Goal: Use online tool/utility: Utilize a website feature to perform a specific function

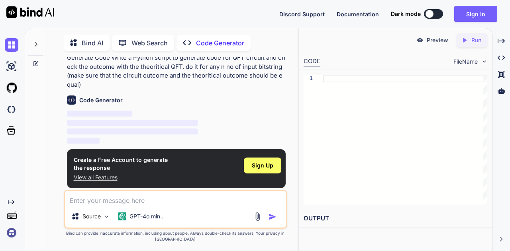
scroll to position [3, 0]
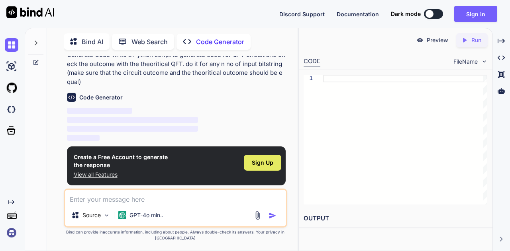
click at [270, 161] on span "Sign Up" at bounding box center [263, 163] width 22 height 8
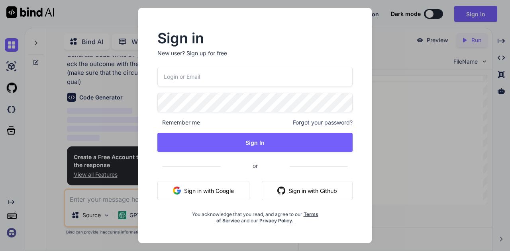
click at [231, 194] on button "Sign in with Google" at bounding box center [203, 190] width 92 height 19
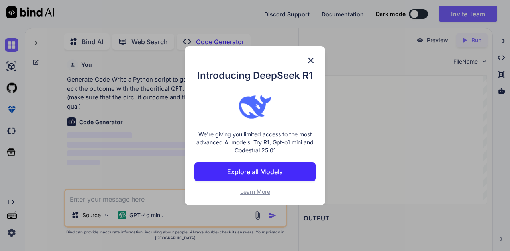
click at [312, 64] on img at bounding box center [311, 61] width 10 height 10
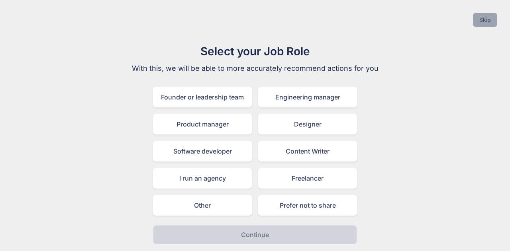
click at [479, 16] on button "Skip" at bounding box center [485, 20] width 24 height 14
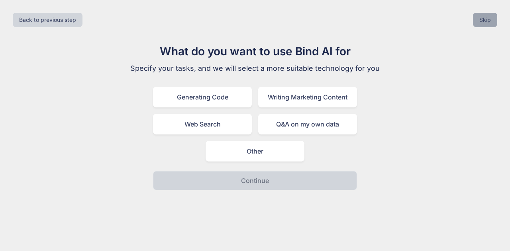
click at [479, 18] on button "Skip" at bounding box center [485, 20] width 24 height 14
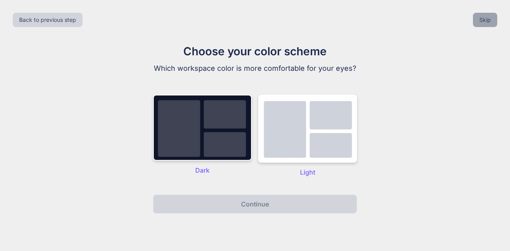
click at [479, 18] on button "Skip" at bounding box center [485, 20] width 24 height 14
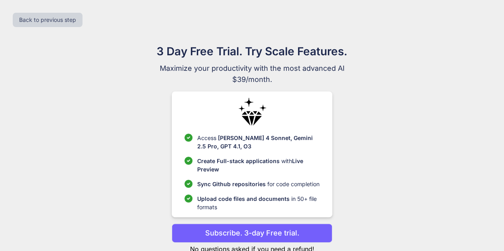
scroll to position [25, 0]
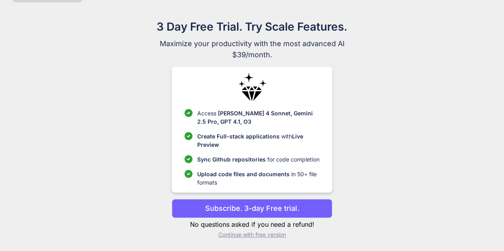
click at [272, 235] on p "Continue with free version" at bounding box center [252, 235] width 160 height 8
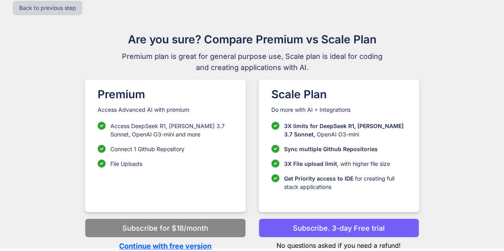
scroll to position [12, 0]
click at [177, 243] on p "Continue with free version" at bounding box center [165, 246] width 160 height 11
type textarea "x"
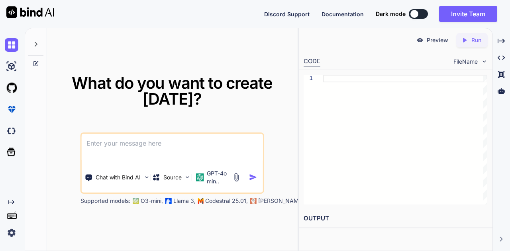
click at [182, 147] on textarea at bounding box center [172, 148] width 181 height 29
type textarea "generate code for QFT circuit and check the outcome with the theoritical QFT. d…"
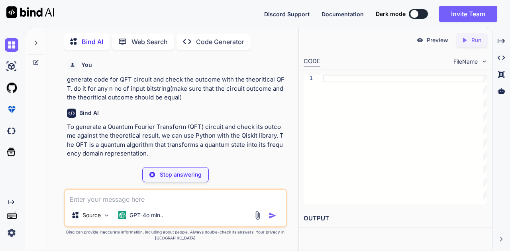
click at [182, 176] on p "Stop answering" at bounding box center [181, 175] width 42 height 8
type textarea "x"
type textarea "pip install qiskit"
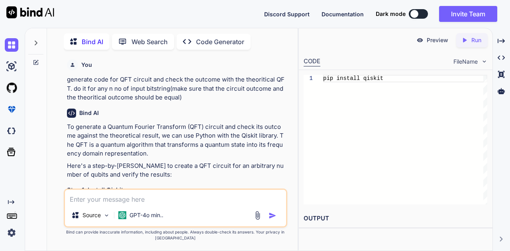
click at [166, 92] on p "generate code for QFT circuit and check the outcome with the theoritical QFT. d…" at bounding box center [176, 88] width 219 height 27
click at [182, 198] on textarea at bounding box center [175, 197] width 221 height 14
paste textarea "generate code for QFT circuit and check the outcome with the theoritical QFT. d…"
type textarea "x"
type textarea "generate code for QFT circuit and check the outcome with the theoritical QFT. d…"
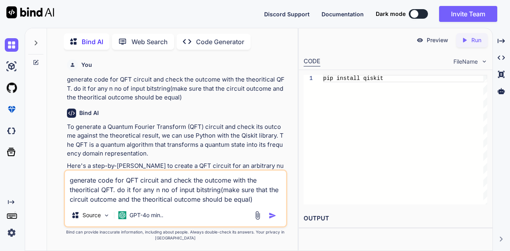
type textarea "x"
type textarea "generate code for QFT circuit and check the outcome with the theoritical QFT. d…"
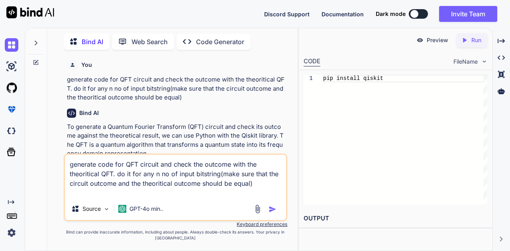
type textarea "x"
type textarea "generate code for QFT circuit and check the outcome with the theoritical QFT. d…"
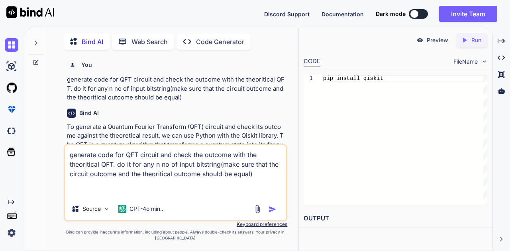
type textarea "x"
type textarea "generate code for QFT circuit and check the outcome with the theoritical QFT. d…"
type textarea "x"
type textarea "generate code for QFT circuit and check the outcome with the theoritical QFT. d…"
type textarea "x"
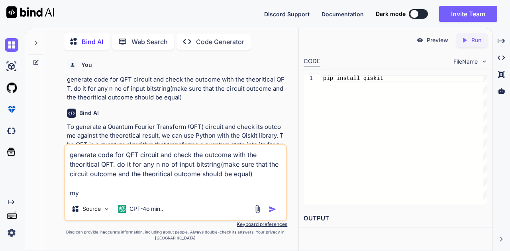
type textarea "generate code for QFT circuit and check the outcome with the theoritical QFT. d…"
type textarea "x"
type textarea "generate code for QFT circuit and check the outcome with the theoritical QFT. d…"
type textarea "x"
type textarea "generate code for QFT circuit and check the outcome with the theoritical QFT. d…"
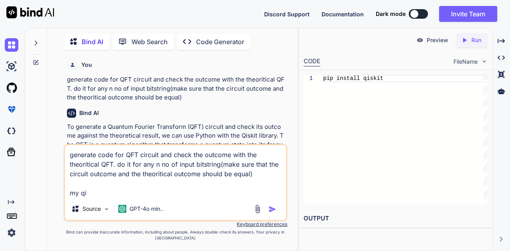
type textarea "x"
type textarea "generate code for QFT circuit and check the outcome with the theoritical QFT. d…"
type textarea "x"
type textarea "generate code for QFT circuit and check the outcome with the theoritical QFT. d…"
type textarea "x"
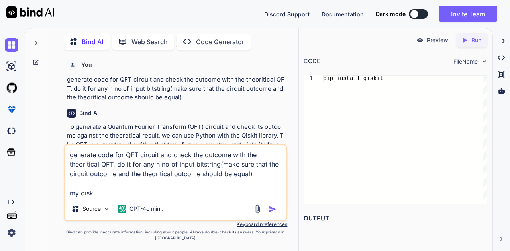
type textarea "generate code for QFT circuit and check the outcome with the theoritical QFT. d…"
type textarea "x"
type textarea "generate code for QFT circuit and check the outcome with the theoritical QFT. d…"
type textarea "x"
type textarea "generate code for QFT circuit and check the outcome with the theoritical QFT. d…"
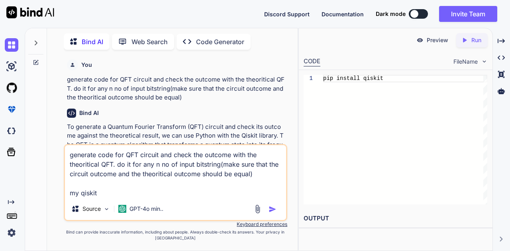
type textarea "x"
type textarea "generate code for QFT circuit and check the outcome with the theoritical QFT. d…"
type textarea "x"
type textarea "generate code for QFT circuit and check the outcome with the theoritical QFT. d…"
type textarea "x"
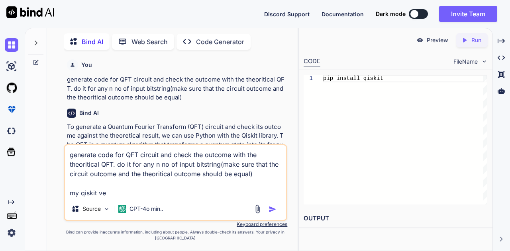
type textarea "generate code for QFT circuit and check the outcome with the theoritical QFT. d…"
type textarea "x"
type textarea "generate code for QFT circuit and check the outcome with the theoritical QFT. d…"
type textarea "x"
type textarea "generate code for QFT circuit and check the outcome with the theoritical QFT. d…"
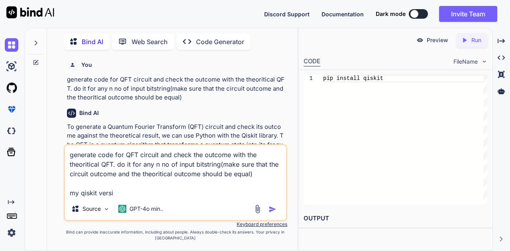
type textarea "x"
type textarea "generate code for QFT circuit and check the outcome with the theoritical QFT. d…"
type textarea "x"
type textarea "generate code for QFT circuit and check the outcome with the theoritical QFT. d…"
type textarea "x"
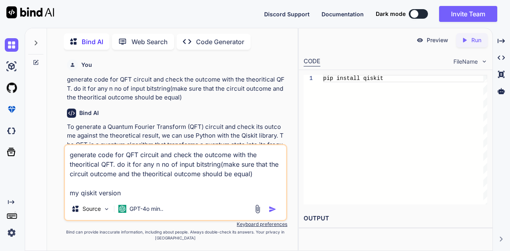
type textarea "generate code for QFT circuit and check the outcome with the theoritical QFT. d…"
type textarea "x"
type textarea "generate code for QFT circuit and check the outcome with the theoritical QFT. d…"
type textarea "x"
type textarea "generate code for QFT circuit and check the outcome with the theoritical QFT. d…"
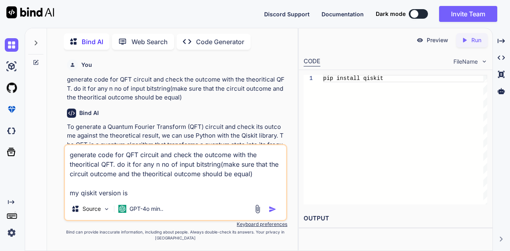
type textarea "x"
type textarea "generate code for QFT circuit and check the outcome with the theoritical QFT. d…"
type textarea "x"
type textarea "generate code for QFT circuit and check the outcome with the theoritical QFT. d…"
type textarea "x"
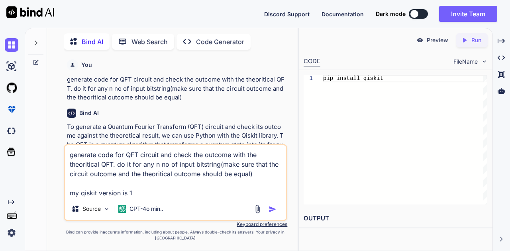
type textarea "generate code for QFT circuit and check the outcome with the theoritical QFT. d…"
type textarea "x"
type textarea "generate code for QFT circuit and check the outcome with the theoritical QFT. d…"
type textarea "x"
type textarea "generate code for QFT circuit and check the outcome with the theoritical QFT. d…"
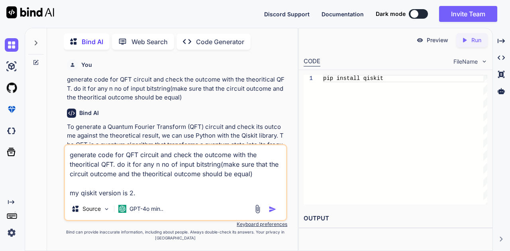
type textarea "x"
type textarea "generate code for QFT circuit and check the outcome with the theoritical QFT. d…"
type textarea "x"
type textarea "generate code for QFT circuit and check the outcome with the theoritical QFT. d…"
type textarea "x"
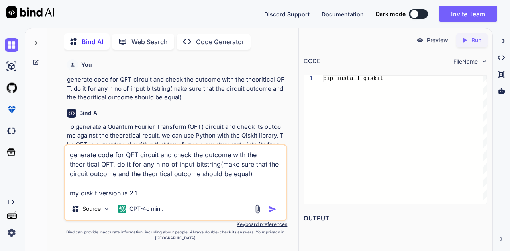
type textarea "generate code for QFT circuit and check the outcome with the theoritical QFT. d…"
type textarea "x"
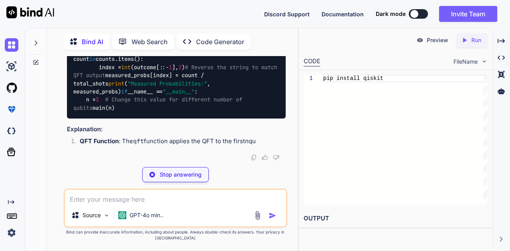
scroll to position [1504, 0]
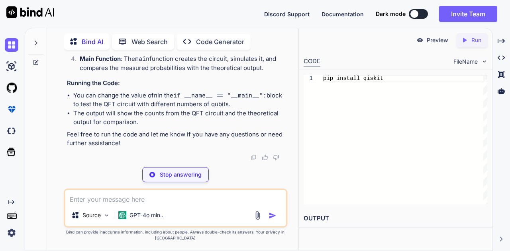
type textarea "x"
type textarea "pip install qiskit==2.1.2"
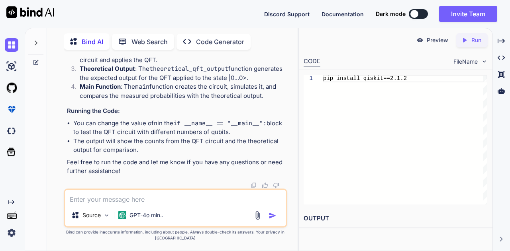
click at [171, 203] on textarea at bounding box center [175, 197] width 221 height 14
type textarea "x"
type textarea "i"
type textarea "x"
type textarea "i"
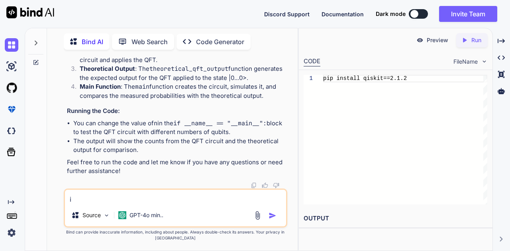
type textarea "x"
type textarea "i v"
type textarea "x"
type textarea "i"
type textarea "x"
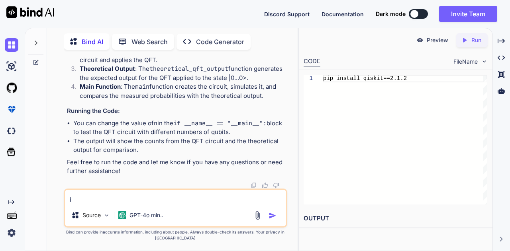
type textarea "i c"
type textarea "x"
type textarea "i ca"
type textarea "x"
type textarea "i can"
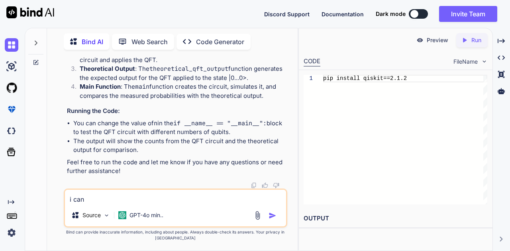
type textarea "x"
type textarea "i can"
type textarea "x"
type textarea "i can g"
type textarea "x"
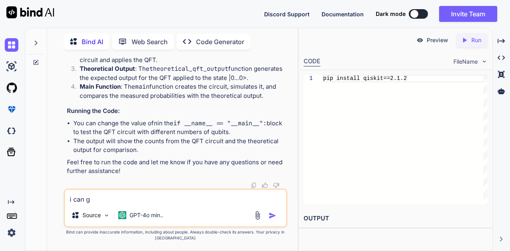
type textarea "i can gi"
type textarea "x"
type textarea "i can giv"
type textarea "x"
type textarea "i can give"
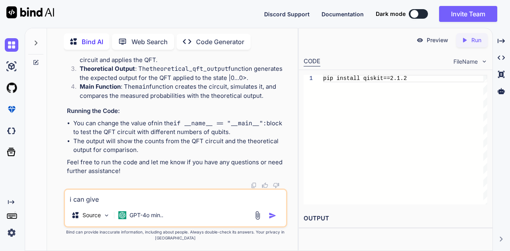
type textarea "x"
type textarea "i can give"
type textarea "x"
type textarea "i can give t"
type textarea "x"
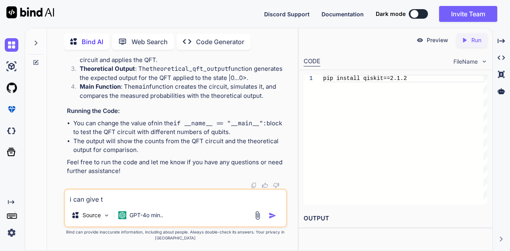
type textarea "i can give th"
type textarea "x"
type textarea "i can give the"
type textarea "x"
type textarea "i can give the"
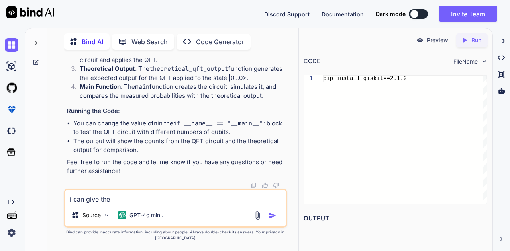
type textarea "x"
type textarea "i can give the i"
type textarea "x"
type textarea "i can give the in"
type textarea "x"
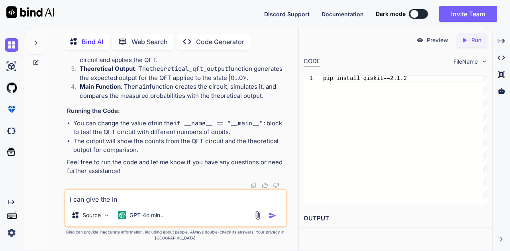
type textarea "i can give the inp"
type textarea "x"
type textarea "i can give the inpu"
type textarea "x"
type textarea "i can give the input"
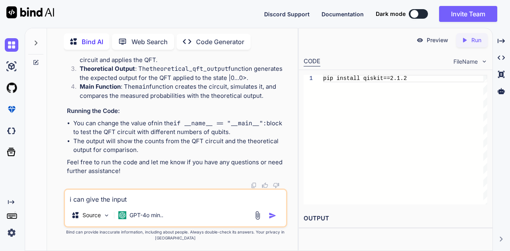
type textarea "x"
type textarea "i can give the input"
type textarea "x"
type textarea "i can give the input a"
type textarea "x"
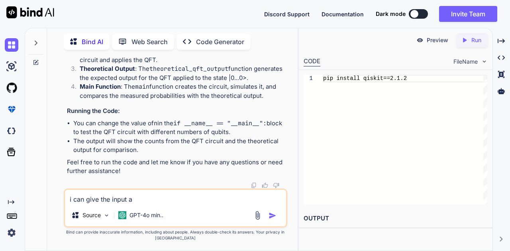
type textarea "i can give the input as"
type textarea "x"
type textarea "i can give the input as"
type textarea "x"
type textarea "i can give the input as b"
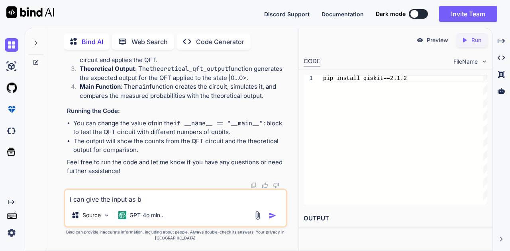
type textarea "x"
type textarea "i can give the input as bi"
type textarea "x"
type textarea "i can give the input as bis"
type textarea "x"
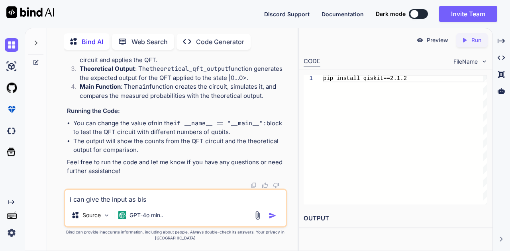
type textarea "i can give the input as bist"
type textarea "x"
type textarea "i can give the input as bists"
type textarea "x"
type textarea "i can give the input as bist"
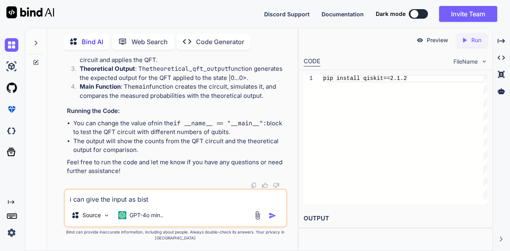
type textarea "x"
type textarea "i can give the input as bis"
type textarea "x"
type textarea "i can give the input as bi"
type textarea "x"
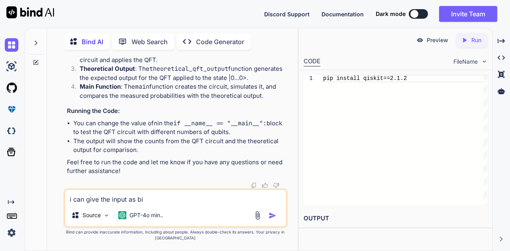
type textarea "i can give the input as bit"
type textarea "x"
type textarea "i can give the input as bits"
type textarea "x"
type textarea "i can give the input as bitsr"
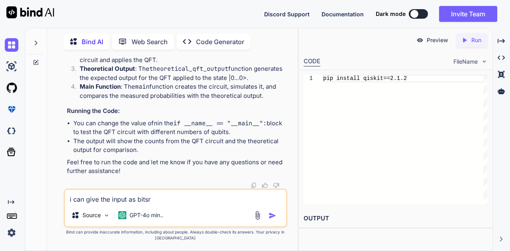
type textarea "x"
type textarea "i can give the input as bitsri"
type textarea "x"
type textarea "i can give the input as bitsrin"
type textarea "x"
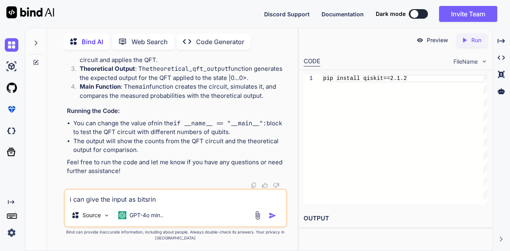
type textarea "i can give the input as bitsring"
type textarea "x"
type textarea "i can give the input as bitstring"
type textarea "x"
type textarea "i can give the input as bitstring"
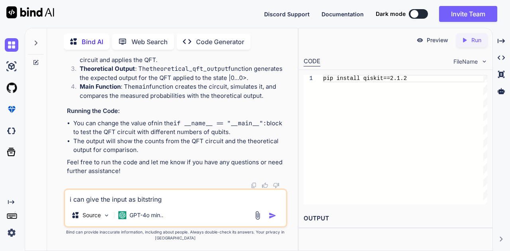
type textarea "x"
type textarea "i can give the input as bitstring o"
type textarea "x"
type textarea "i can give the input as bitstring of"
type textarea "x"
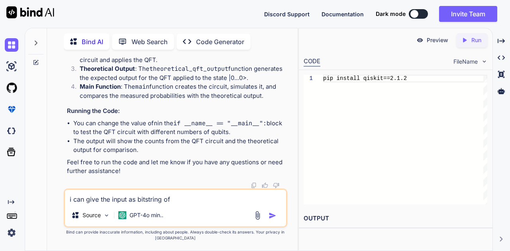
type textarea "i can give the input as bitstring of"
type textarea "x"
type textarea "i can give the input as bitstring of n"
type textarea "x"
type textarea "i can give the input as bitstring of n"
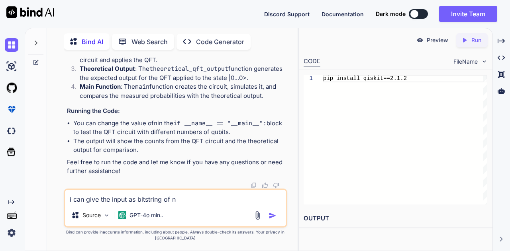
type textarea "x"
type textarea "i can give the input as bitstring of n b"
type textarea "x"
type textarea "i can give the input as bitstring of n bi"
type textarea "x"
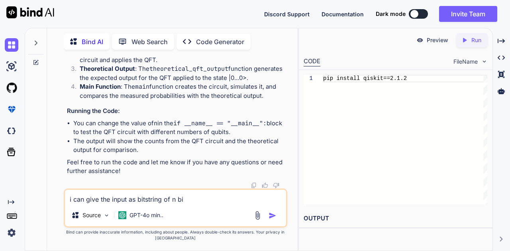
type textarea "i can give the input as bitstring of n bit"
type textarea "x"
type textarea "i can give the input as bitstring of n bits"
type textarea "x"
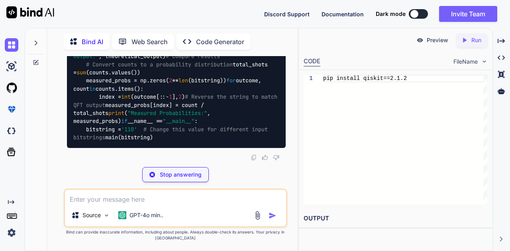
scroll to position [2377, 0]
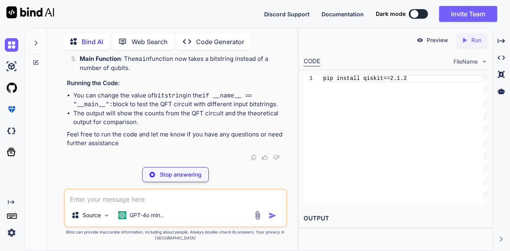
type textarea "x"
type textarea "main(bitstring)"
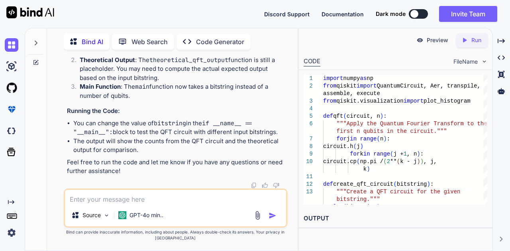
scroll to position [2375, 0]
click at [480, 43] on p "Run" at bounding box center [476, 40] width 10 height 8
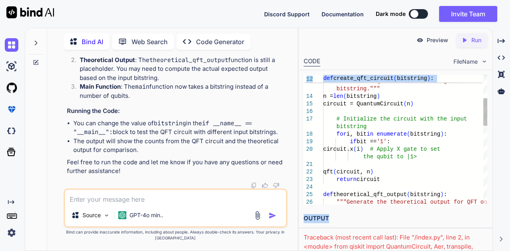
drag, startPoint x: 387, startPoint y: 223, endPoint x: 376, endPoint y: 176, distance: 48.3
click at [376, 176] on div "Preview Created with Pixso. Run CODE FileName 12 13 14 15 16 17 18 19 20 21 22 …" at bounding box center [395, 152] width 193 height 249
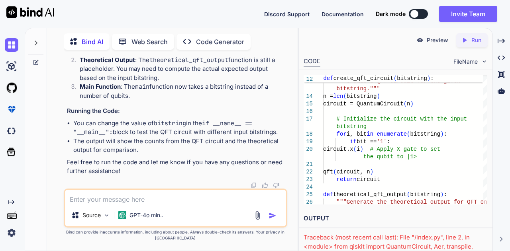
click at [395, 238] on div "Traceback (most recent call last): File "/index.py", line 2, in <module> from q…" at bounding box center [395, 251] width 184 height 36
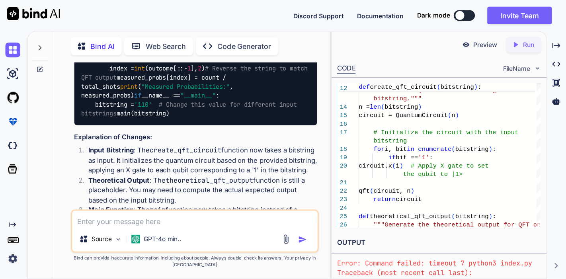
scroll to position [1837, 0]
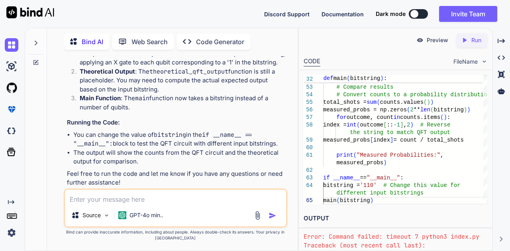
type textarea "x"
type textarea "bitstring = '110' # Change this value for different input bitstrings main(bitst…"
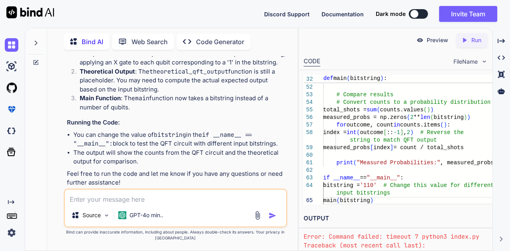
scroll to position [43, 0]
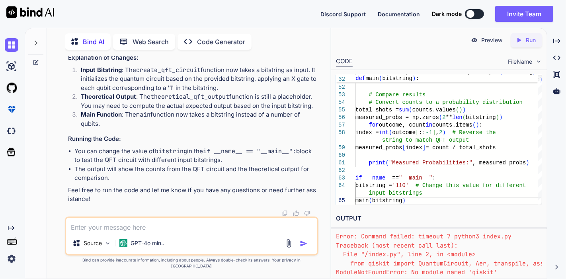
type textarea "x"
type textarea "main(bitstring)"
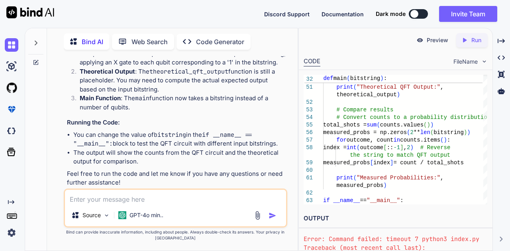
type textarea "x"
